Goal: Check status: Check status

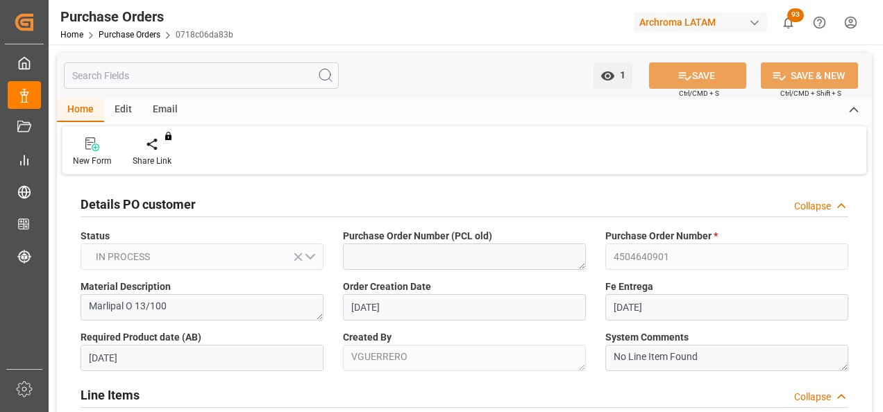
scroll to position [972, 0]
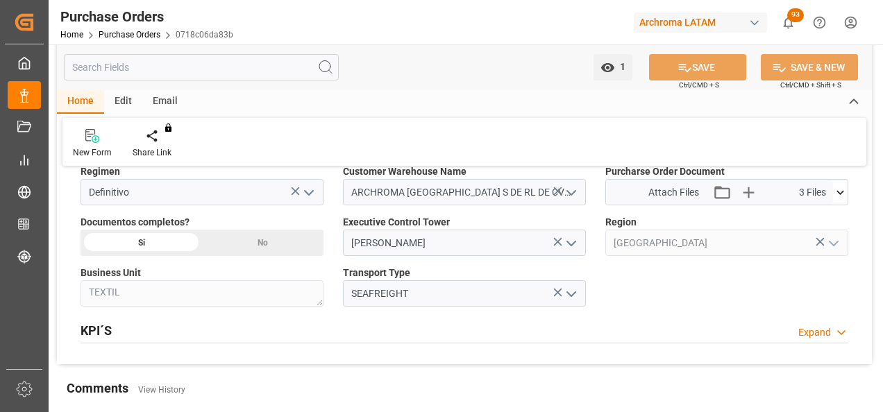
click at [142, 33] on link "Purchase Orders" at bounding box center [130, 35] width 62 height 10
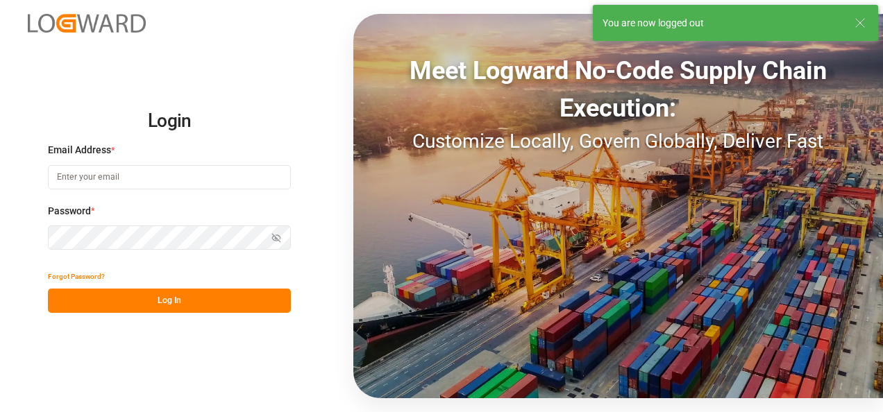
click at [111, 174] on input at bounding box center [169, 177] width 243 height 24
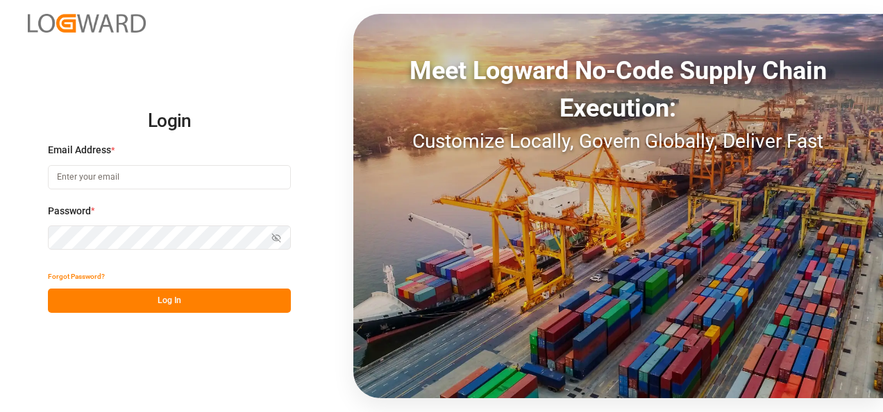
type input "[PERSON_NAME][EMAIL_ADDRESS][PERSON_NAME][DOMAIN_NAME]"
click at [140, 297] on button "Log In" at bounding box center [169, 301] width 243 height 24
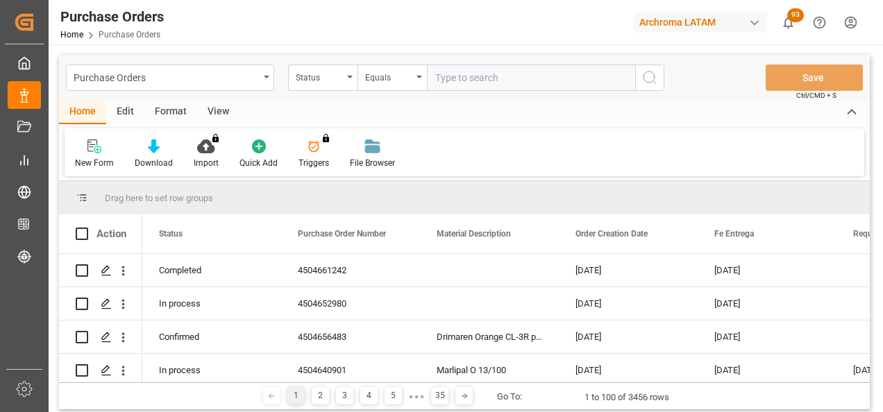
click at [351, 76] on icon "open menu" at bounding box center [350, 77] width 6 height 3
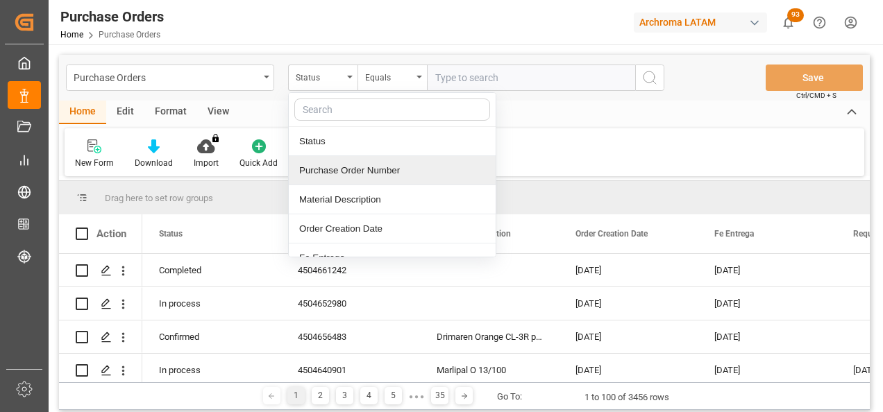
click at [328, 170] on div "Purchase Order Number" at bounding box center [392, 170] width 207 height 29
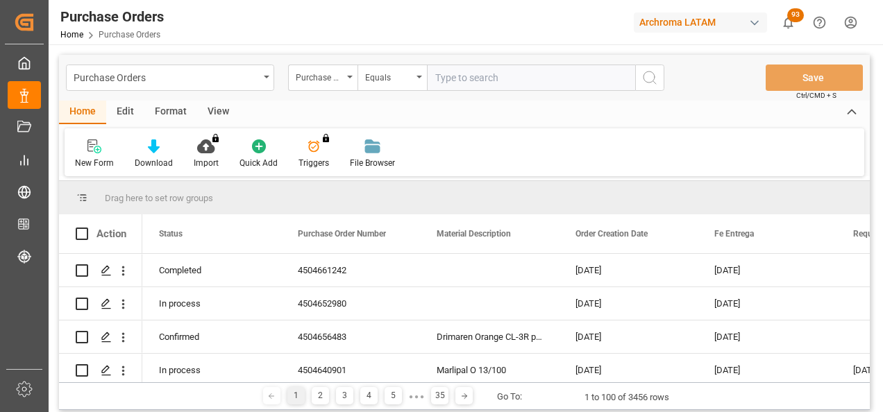
click at [460, 80] on input "text" at bounding box center [531, 78] width 208 height 26
paste input "4504650938"
type input "4504650938"
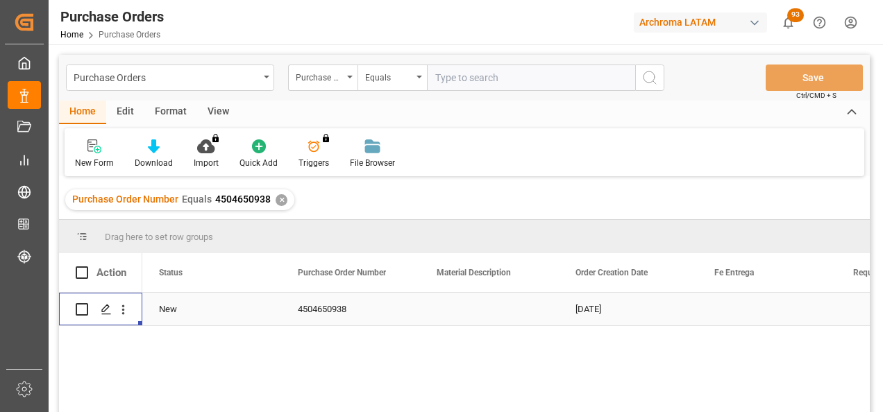
click at [107, 316] on div "Press SPACE to select this row." at bounding box center [105, 310] width 21 height 26
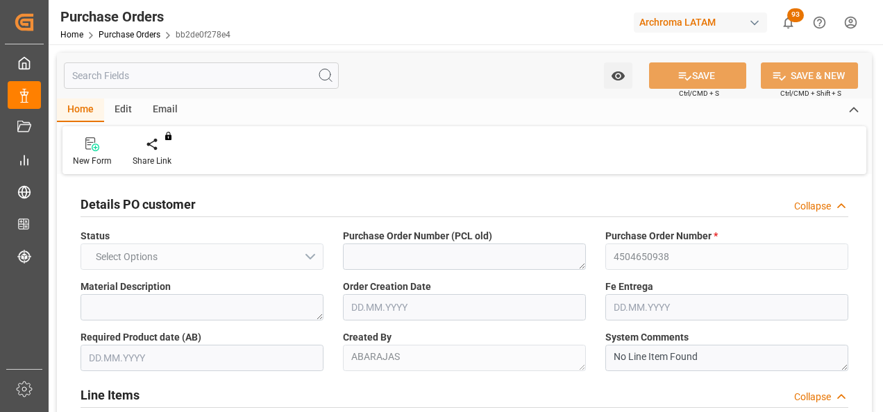
type input "1"
type input "[DATE]"
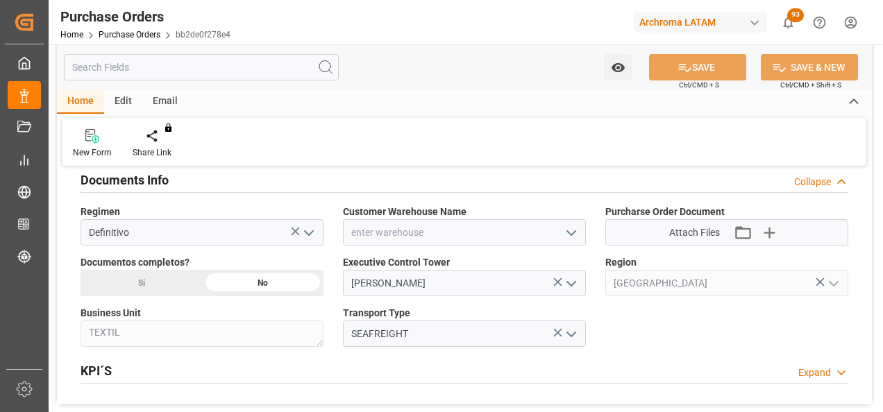
scroll to position [944, 0]
